Goal: Task Accomplishment & Management: Complete application form

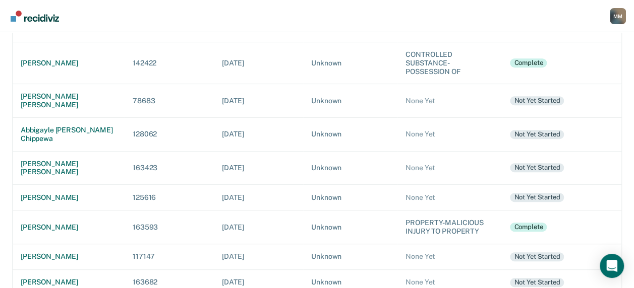
scroll to position [202, 0]
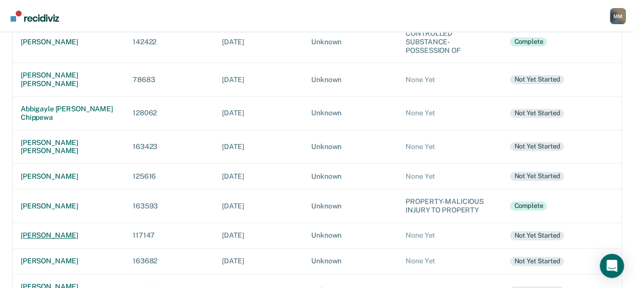
click at [69, 231] on div "[PERSON_NAME]" at bounding box center [69, 235] width 96 height 9
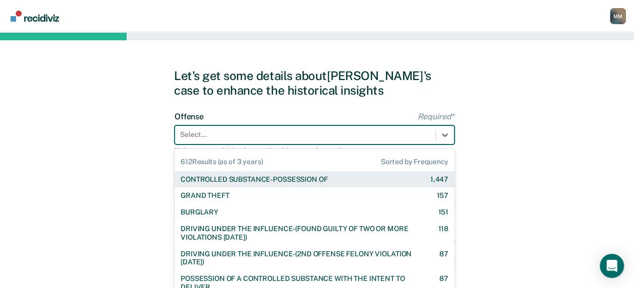
click at [201, 136] on div "612 results available. Use Up and Down to choose options, press Enter to select…" at bounding box center [315, 135] width 280 height 19
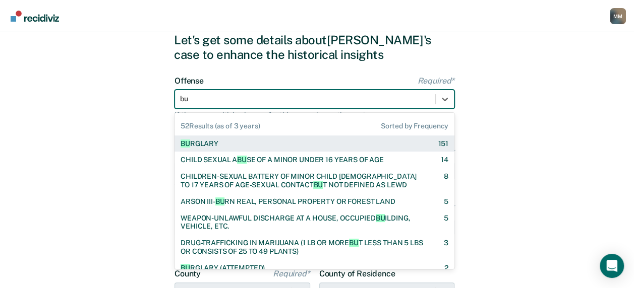
type input "bur"
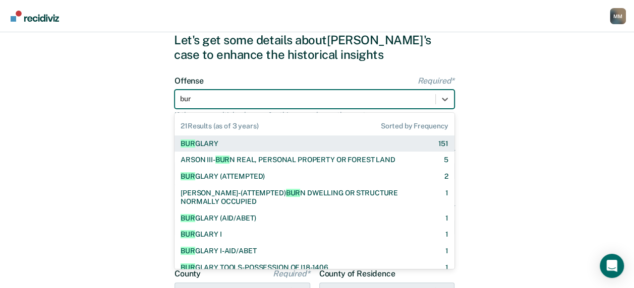
click at [205, 144] on div "BUR GLARY" at bounding box center [200, 144] width 38 height 9
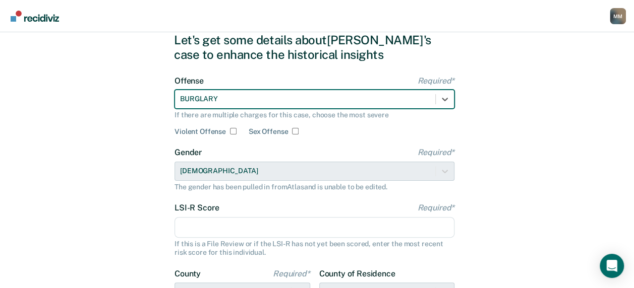
click at [511, 199] on div "Let's get some details about [PERSON_NAME]'s case to enhance the historical ins…" at bounding box center [317, 223] width 634 height 454
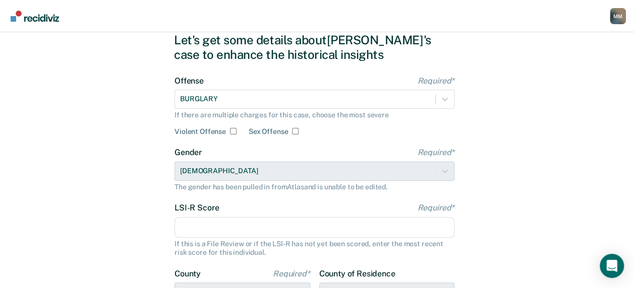
click at [202, 229] on input "LSI-R Score Required*" at bounding box center [315, 227] width 280 height 21
type input "32"
click at [105, 226] on div "Let's get some details about [PERSON_NAME]'s case to enhance the historical ins…" at bounding box center [317, 223] width 634 height 454
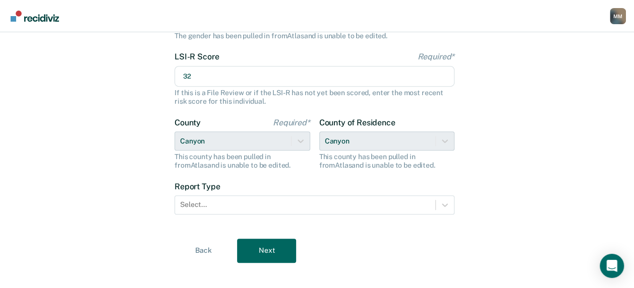
scroll to position [198, 0]
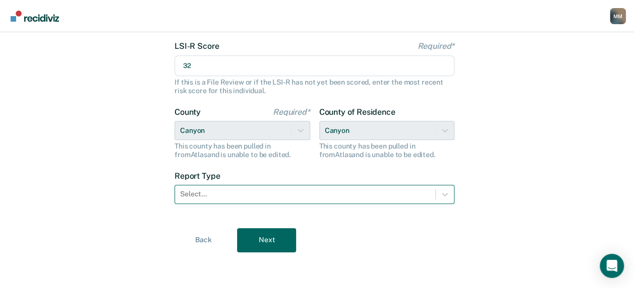
click at [192, 198] on div at bounding box center [305, 194] width 250 height 11
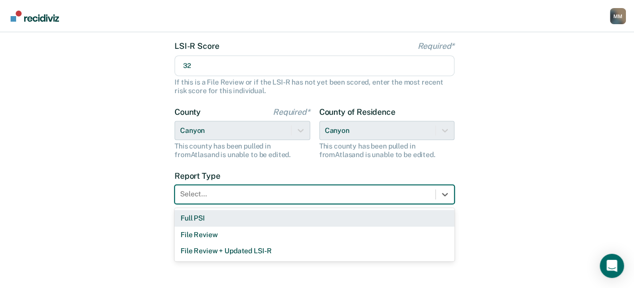
click at [198, 219] on div "Full PSI" at bounding box center [315, 218] width 280 height 17
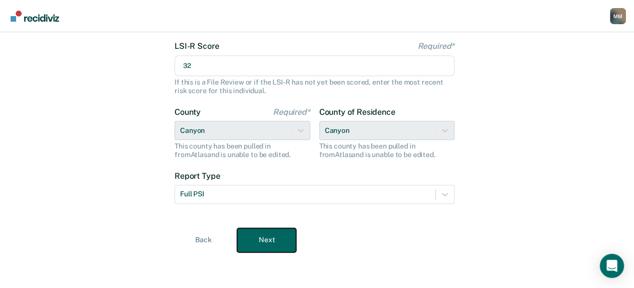
click at [263, 242] on button "Next" at bounding box center [266, 240] width 59 height 24
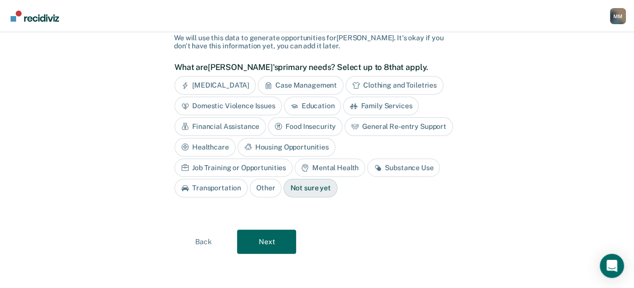
click at [306, 87] on div "Case Management" at bounding box center [301, 85] width 86 height 19
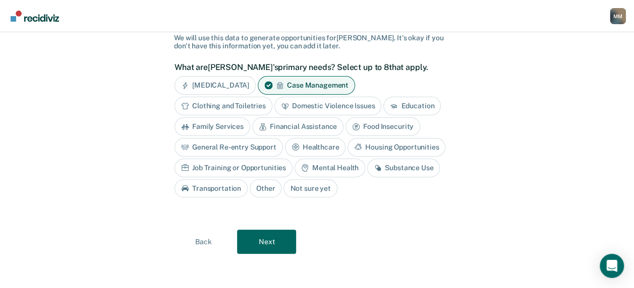
click at [269, 147] on div "General Re-entry Support" at bounding box center [229, 147] width 108 height 19
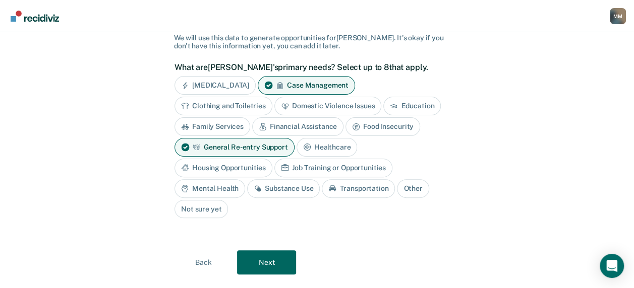
click at [245, 180] on div "Mental Health" at bounding box center [210, 189] width 71 height 19
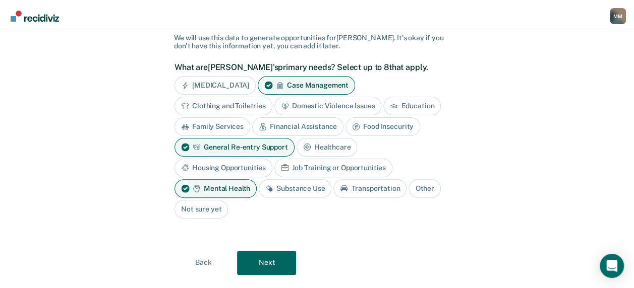
click at [331, 180] on div "Substance Use" at bounding box center [295, 189] width 73 height 19
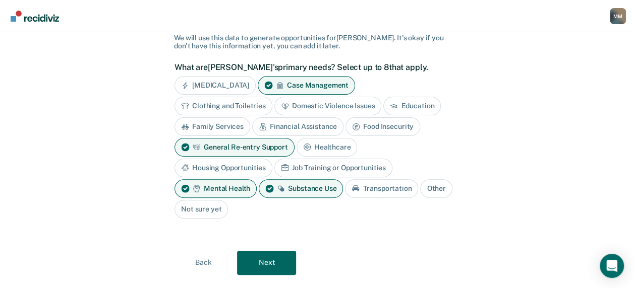
click at [274, 163] on div "Job Training or Opportunities" at bounding box center [333, 168] width 118 height 19
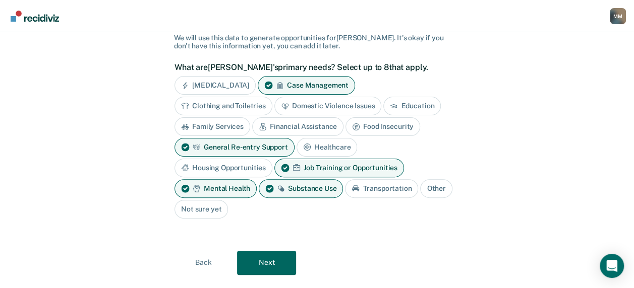
click at [272, 159] on div "Housing Opportunities" at bounding box center [224, 168] width 98 height 19
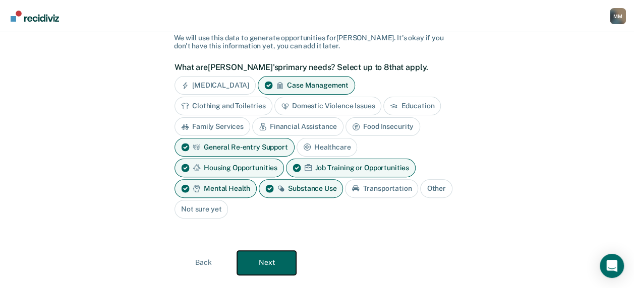
click at [269, 262] on button "Next" at bounding box center [266, 263] width 59 height 24
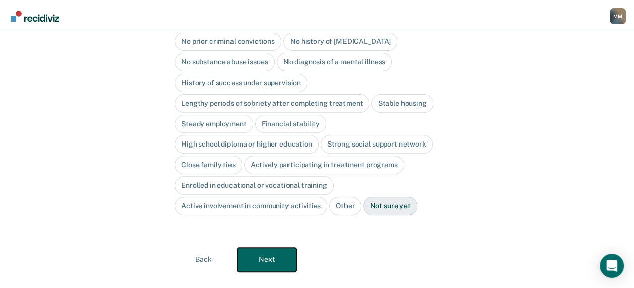
scroll to position [139, 0]
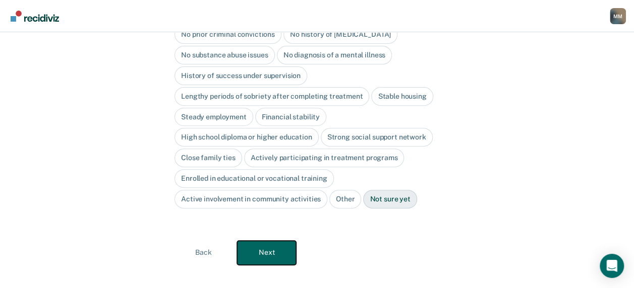
click at [268, 241] on button "Next" at bounding box center [266, 253] width 59 height 24
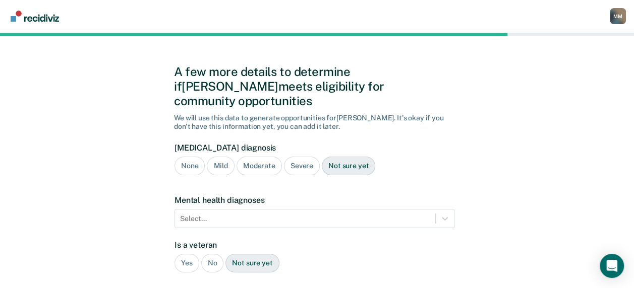
scroll to position [0, 0]
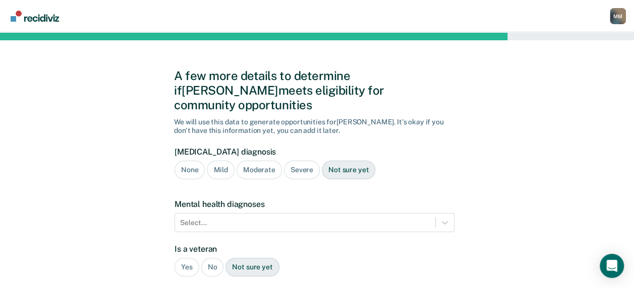
click at [299, 161] on div "Severe" at bounding box center [302, 170] width 36 height 19
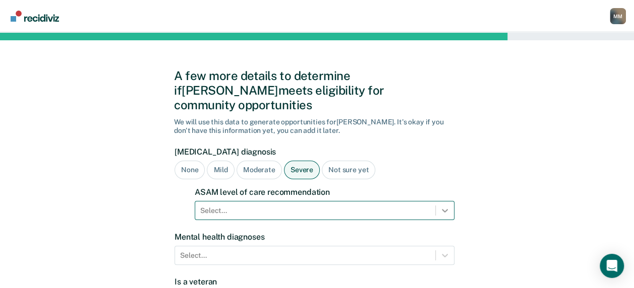
click at [445, 201] on div "Select..." at bounding box center [325, 210] width 260 height 19
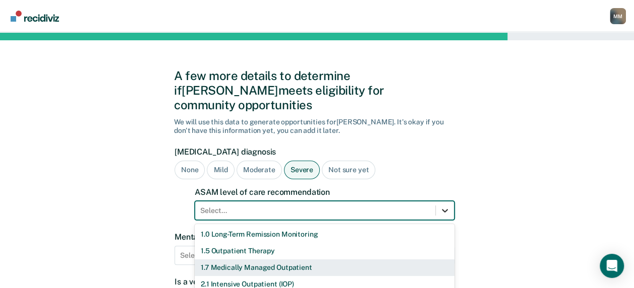
scroll to position [77, 0]
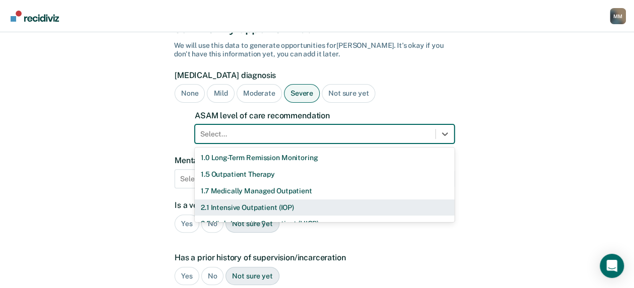
click at [317, 200] on div "2.1 Intensive Outpatient (IOP)" at bounding box center [325, 208] width 260 height 17
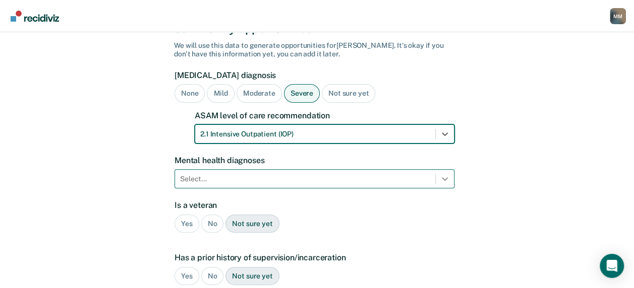
scroll to position [121, 0]
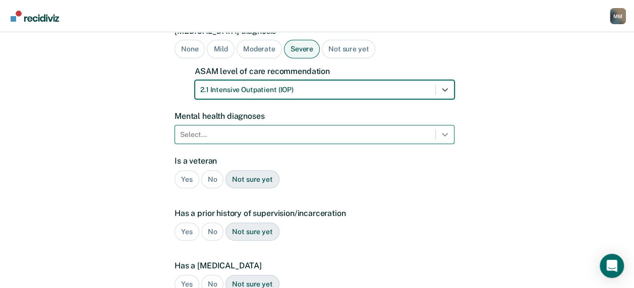
click at [446, 144] on div "Select..." at bounding box center [315, 134] width 280 height 19
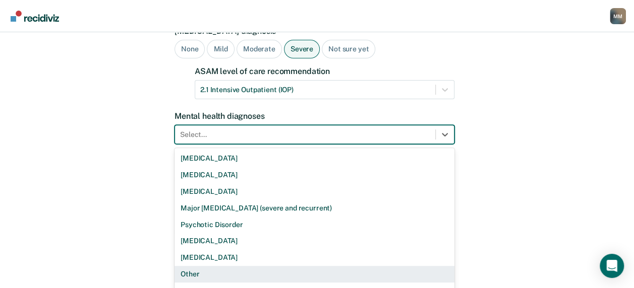
click at [250, 266] on div "Other" at bounding box center [315, 274] width 280 height 17
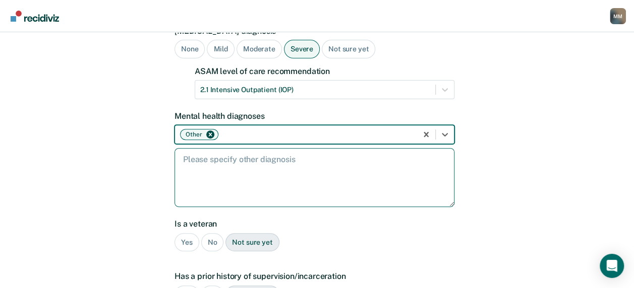
click at [202, 152] on textarea at bounding box center [315, 177] width 280 height 59
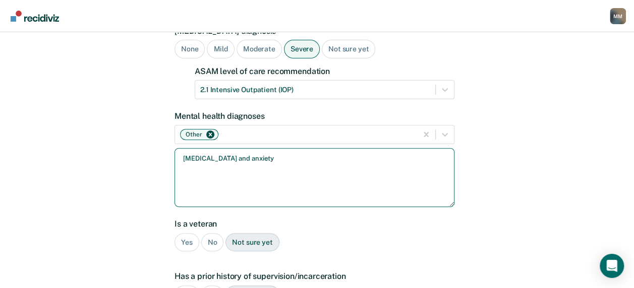
type textarea "[MEDICAL_DATA] and anxiety"
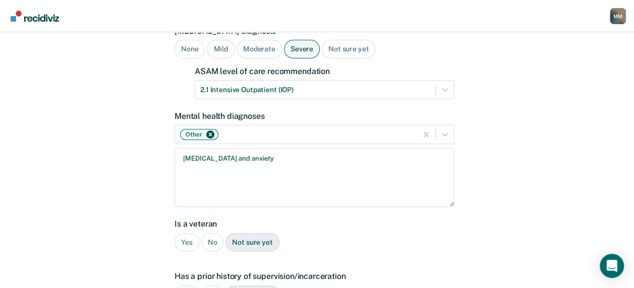
click at [205, 234] on div "No" at bounding box center [212, 243] width 23 height 19
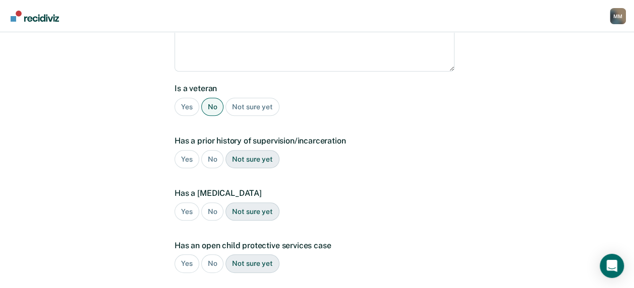
scroll to position [272, 0]
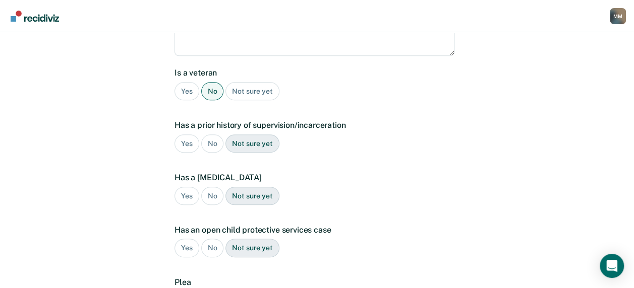
click at [183, 135] on div "Yes" at bounding box center [187, 144] width 25 height 19
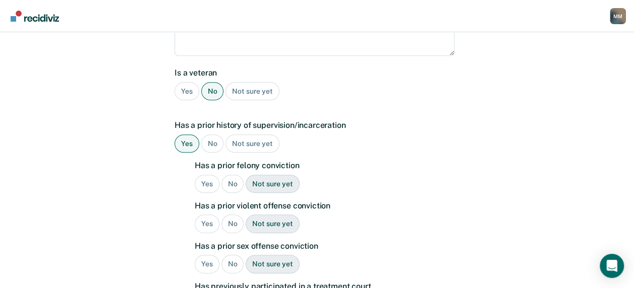
click at [206, 175] on div "Yes" at bounding box center [207, 184] width 25 height 19
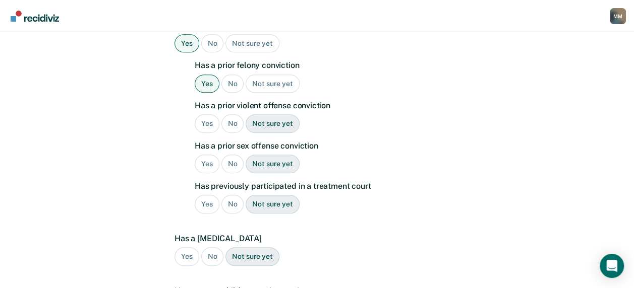
scroll to position [373, 0]
click at [231, 114] on div "No" at bounding box center [232, 123] width 23 height 19
click at [235, 154] on div "No" at bounding box center [232, 163] width 23 height 19
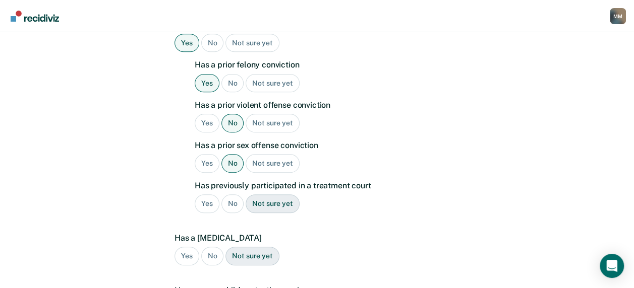
click at [238, 195] on div "No" at bounding box center [232, 204] width 23 height 19
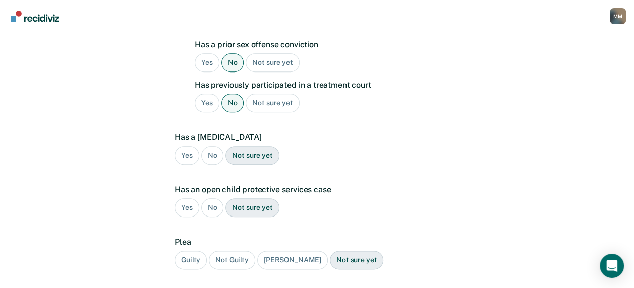
click at [210, 146] on div "No" at bounding box center [212, 155] width 23 height 19
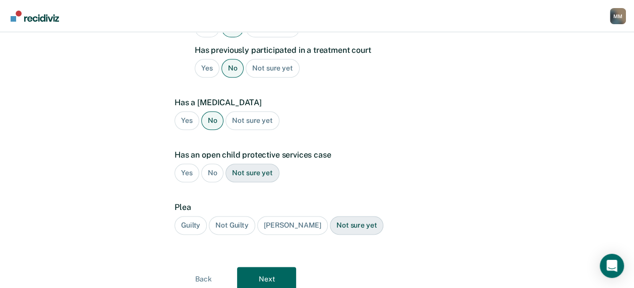
scroll to position [525, 0]
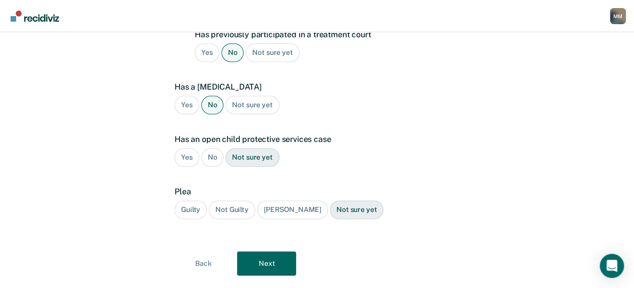
click at [210, 148] on div "No" at bounding box center [212, 157] width 23 height 19
click at [191, 201] on div "Guilty" at bounding box center [191, 210] width 32 height 19
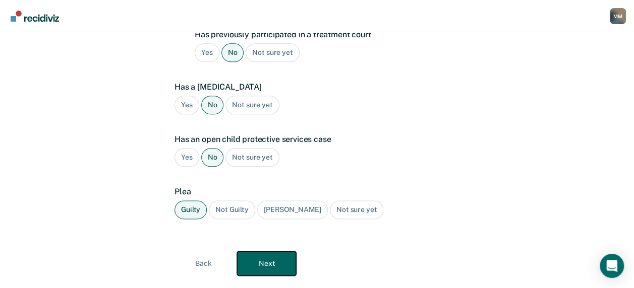
click at [258, 252] on button "Next" at bounding box center [266, 264] width 59 height 24
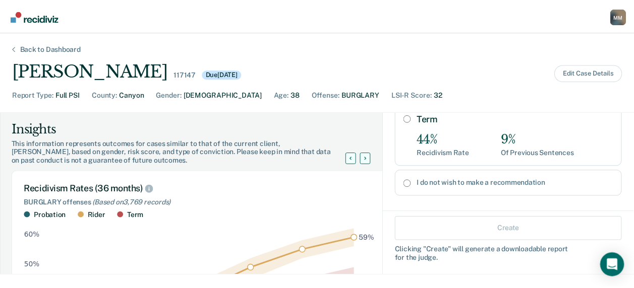
scroll to position [142, 0]
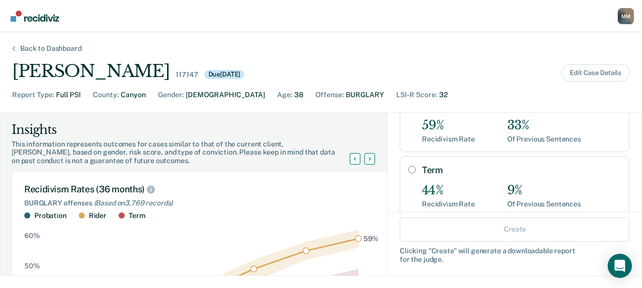
click at [408, 166] on input "Term" at bounding box center [412, 170] width 8 height 8
radio input "true"
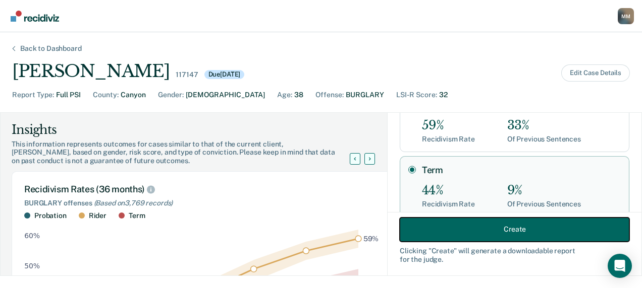
click at [498, 227] on button "Create" at bounding box center [513, 229] width 229 height 24
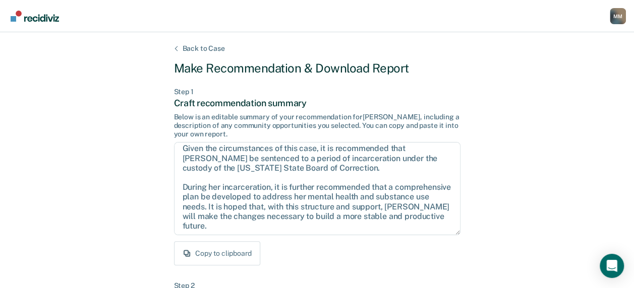
scroll to position [6, 0]
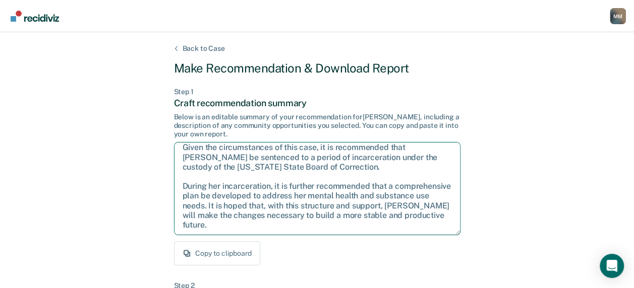
drag, startPoint x: 184, startPoint y: 186, endPoint x: 316, endPoint y: 234, distance: 141.2
click at [316, 234] on textarea "Given the circumstances of this case, it is recommended that [PERSON_NAME] be s…" at bounding box center [317, 188] width 286 height 93
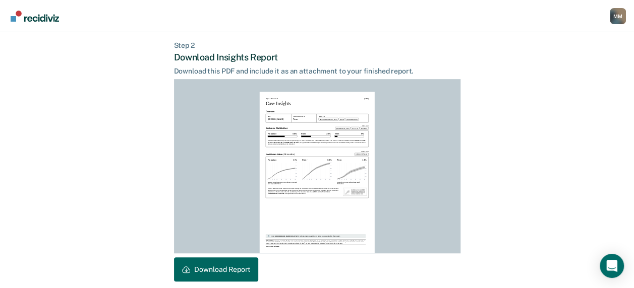
scroll to position [286, 0]
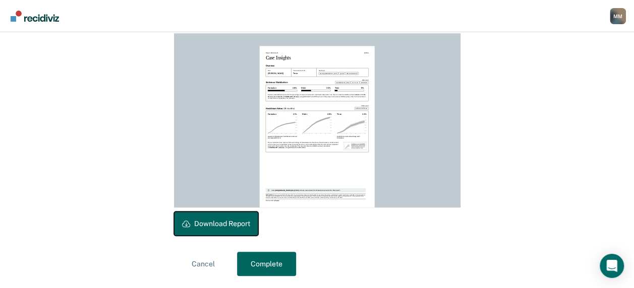
click at [230, 218] on button "Download Report" at bounding box center [216, 224] width 84 height 24
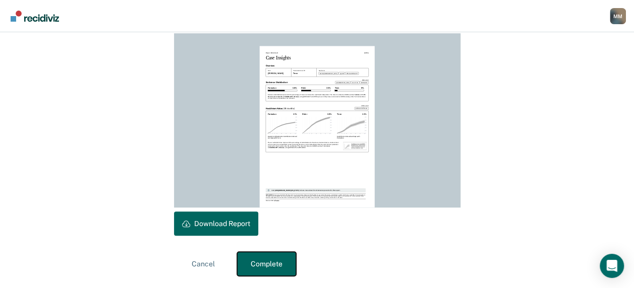
click at [280, 264] on button "Complete" at bounding box center [266, 264] width 59 height 24
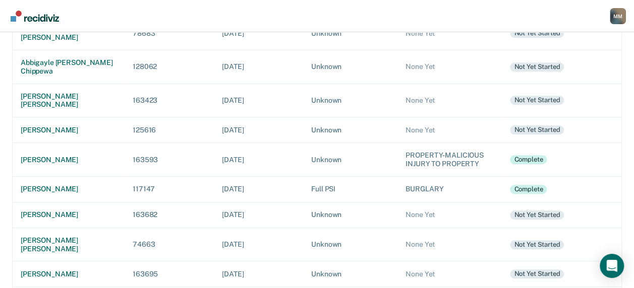
scroll to position [303, 0]
